Goal: Information Seeking & Learning: Learn about a topic

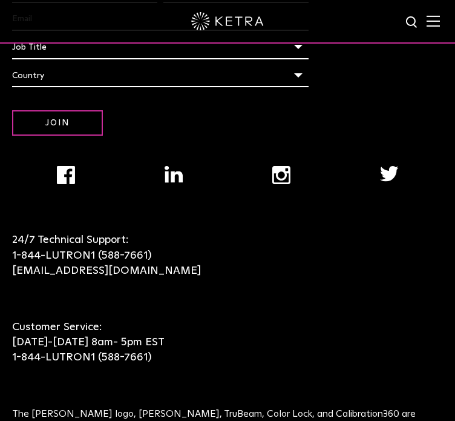
scroll to position [3051, 0]
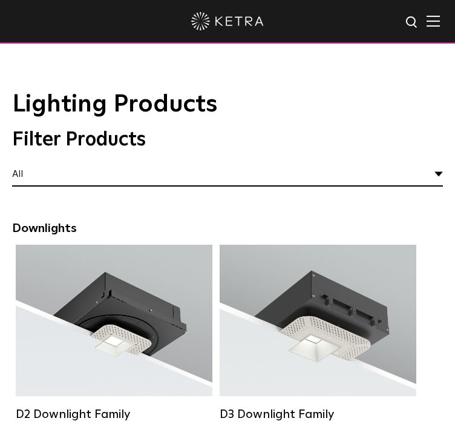
click at [0, 0] on label "Residential" at bounding box center [0, 0] width 0 height 0
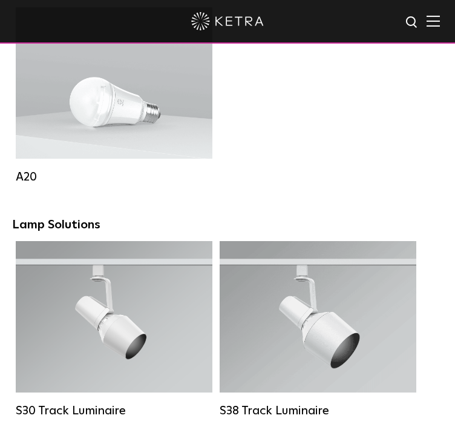
scroll to position [1079, 0]
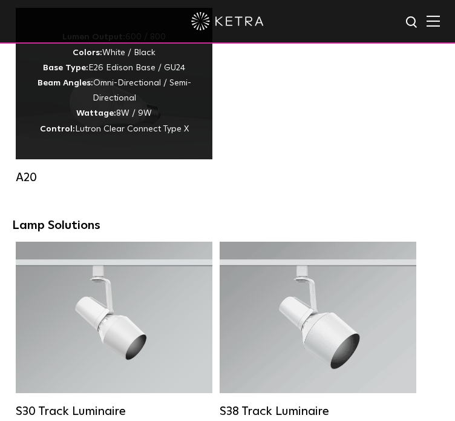
click at [146, 136] on div "Lumen Output: 600 / 800 Colors: White / Black Base Type: E26 Edison Base / GU24…" at bounding box center [114, 83] width 172 height 106
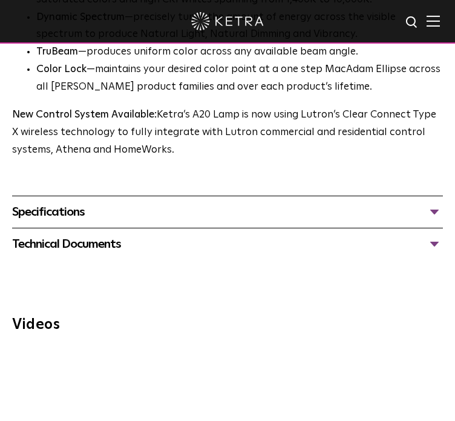
scroll to position [851, 0]
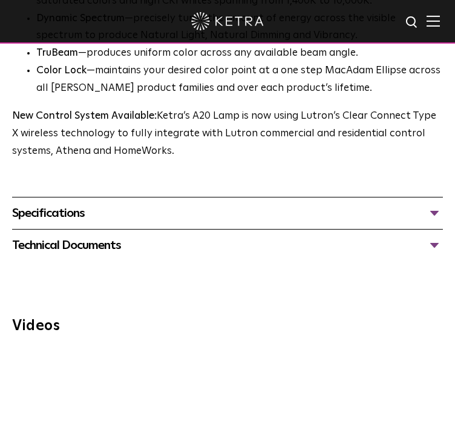
click at [113, 244] on div "Technical Documents" at bounding box center [227, 244] width 431 height 19
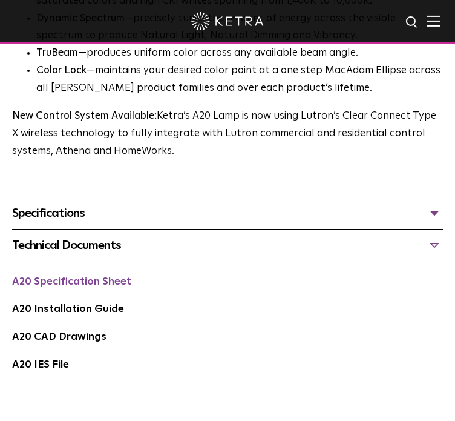
click at [77, 286] on link "A20 Specification Sheet" at bounding box center [71, 282] width 119 height 10
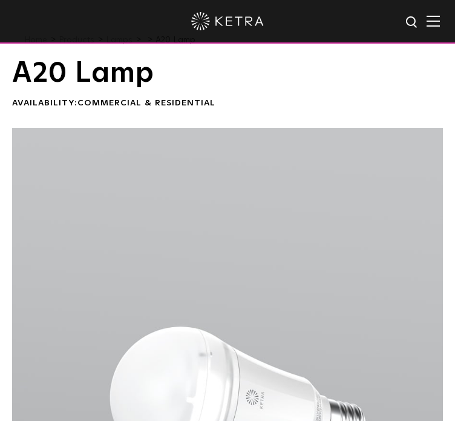
scroll to position [0, 0]
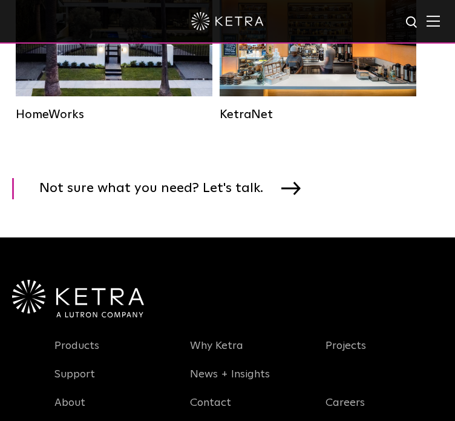
scroll to position [2207, 0]
